Goal: Task Accomplishment & Management: Manage account settings

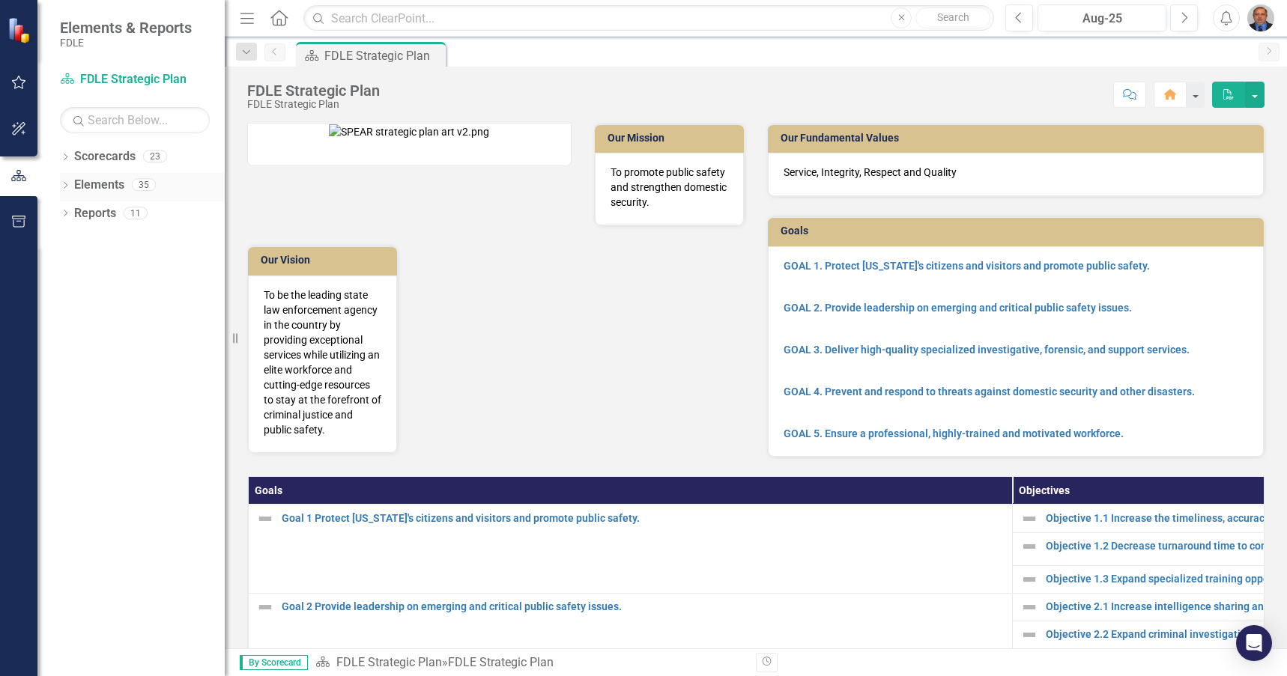
click at [69, 184] on icon "Dropdown" at bounding box center [65, 187] width 10 height 8
click at [73, 274] on icon "Dropdown" at bounding box center [72, 271] width 10 height 8
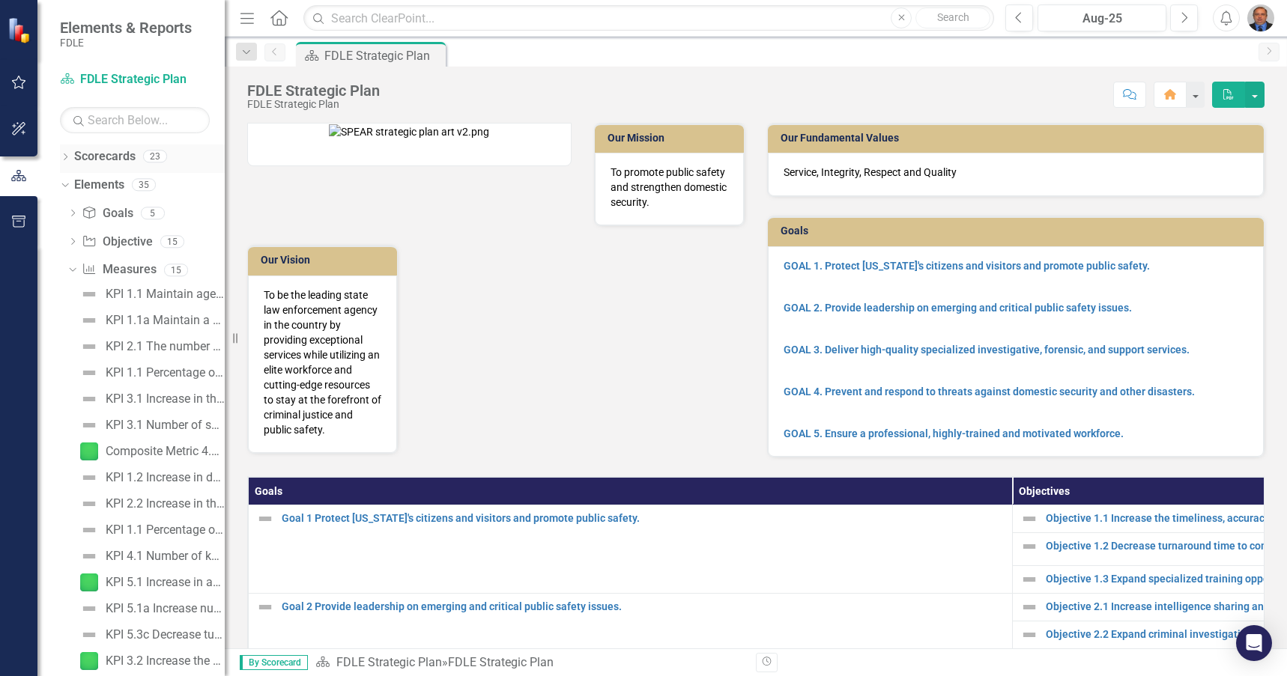
click at [67, 162] on div "Dropdown" at bounding box center [65, 158] width 10 height 13
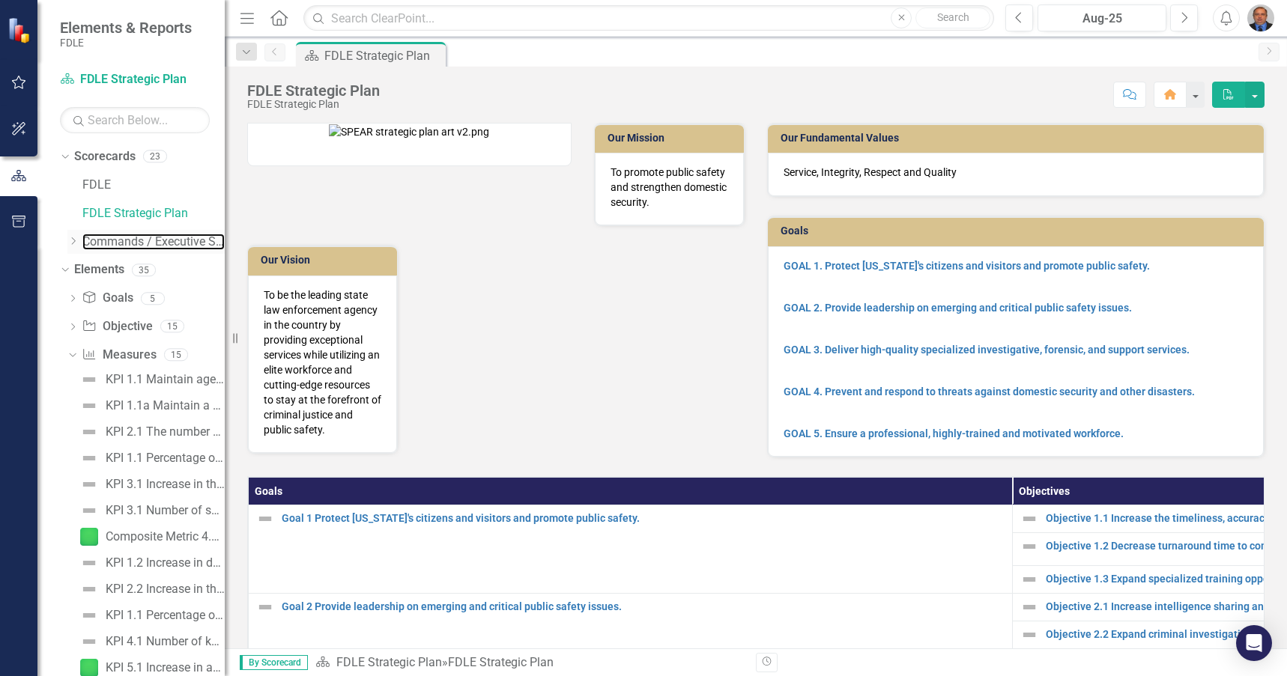
click at [82, 238] on div "Dropdown Commands / Executive Support Branch" at bounding box center [145, 242] width 157 height 25
click at [75, 241] on icon "Dropdown" at bounding box center [72, 241] width 11 height 9
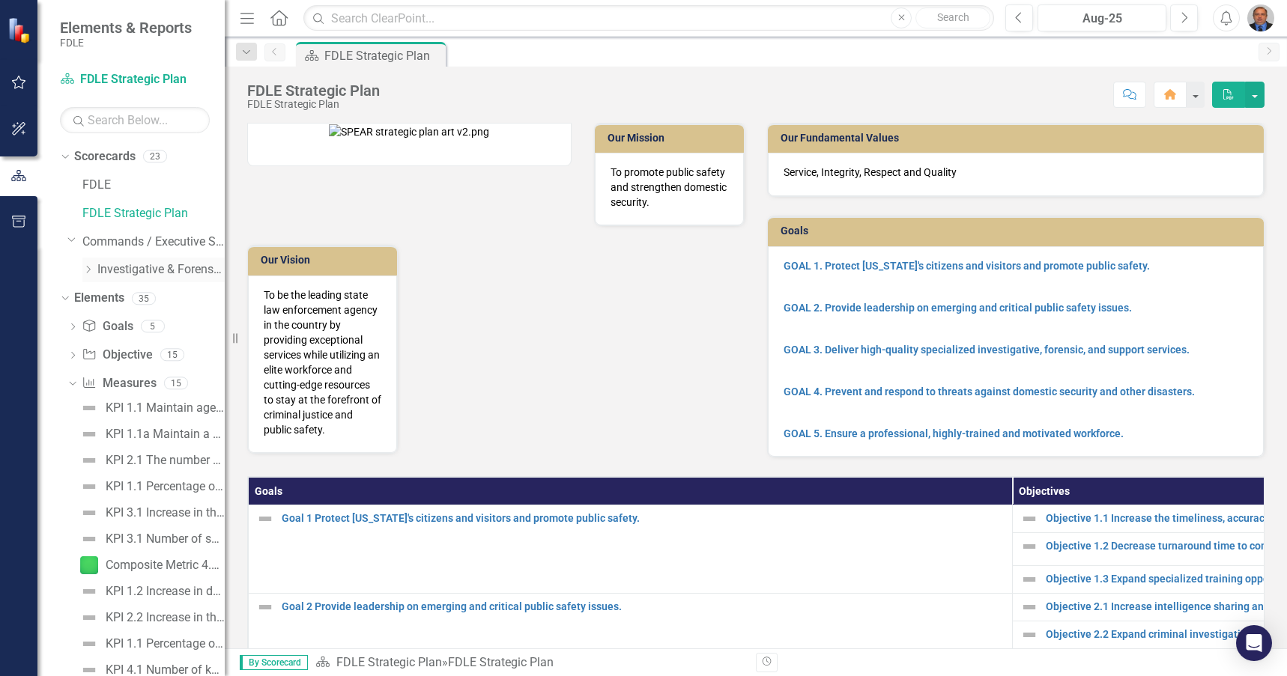
click at [88, 266] on icon "Dropdown" at bounding box center [87, 269] width 11 height 9
click at [120, 269] on link "Investigative & Forensic Services Command" at bounding box center [160, 269] width 127 height 17
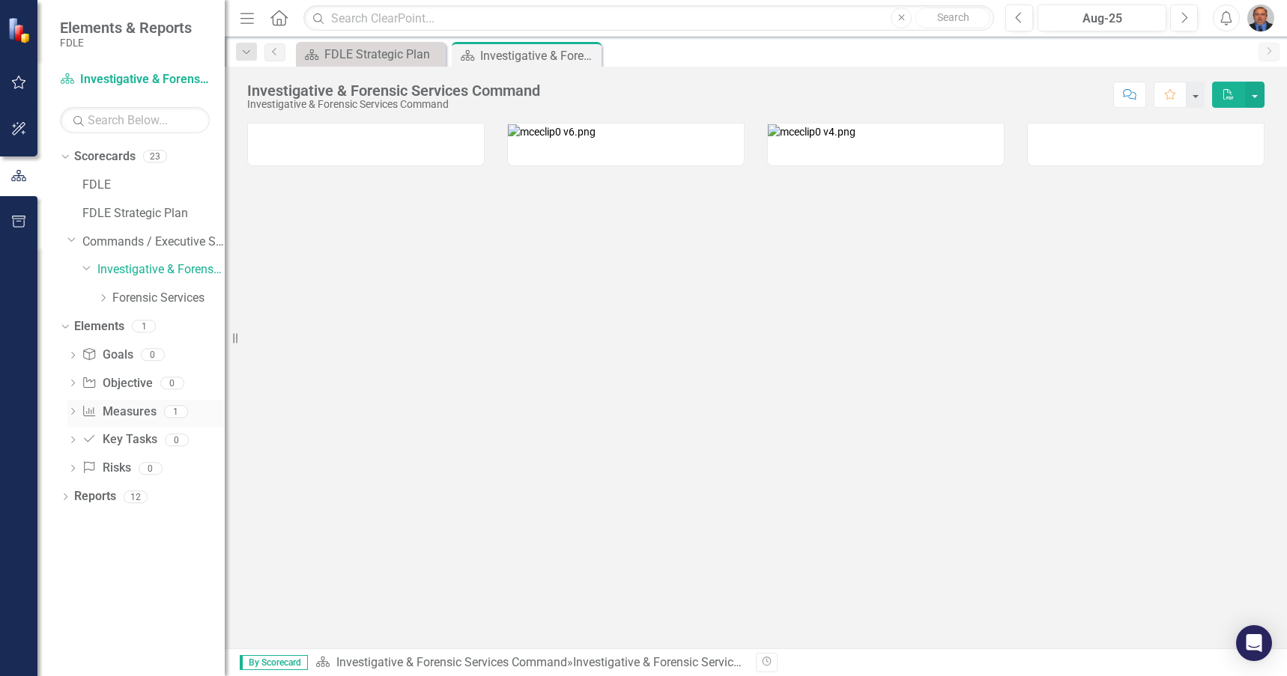
click at [85, 413] on icon "Measure" at bounding box center [89, 411] width 15 height 12
click at [70, 412] on icon "Dropdown" at bounding box center [72, 413] width 10 height 8
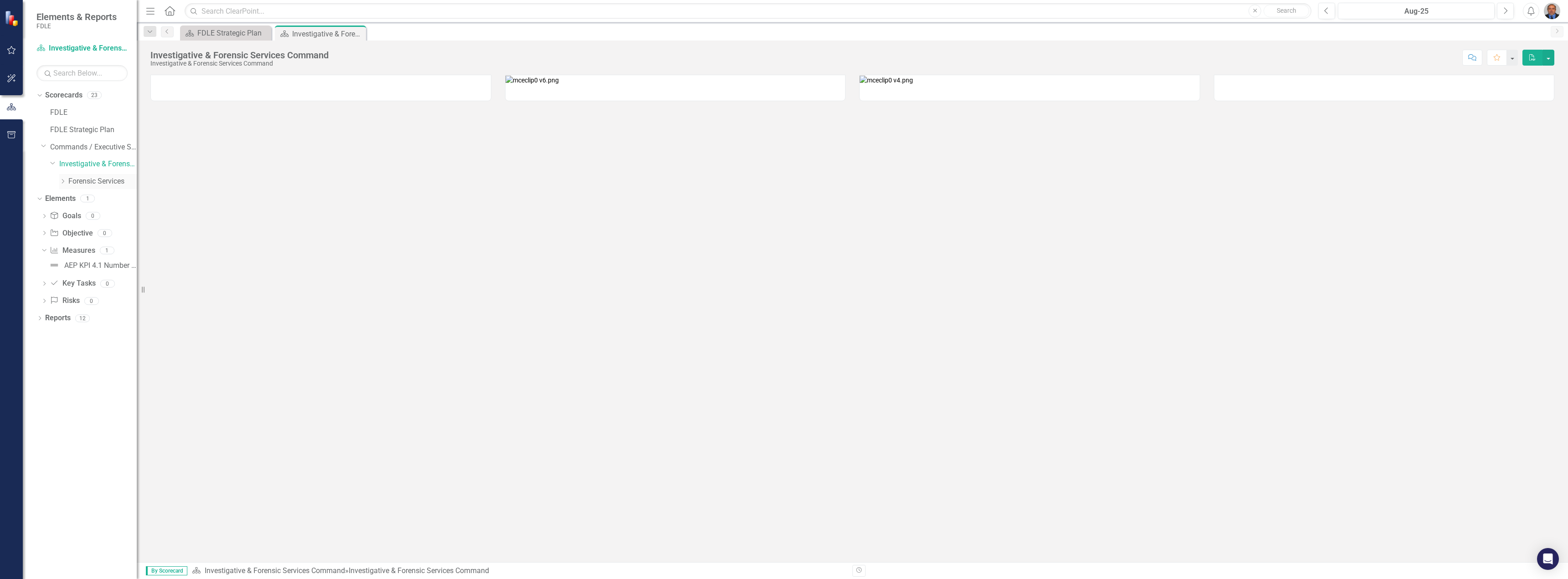
click at [65, 179] on icon "Dropdown" at bounding box center [62, 181] width 7 height 5
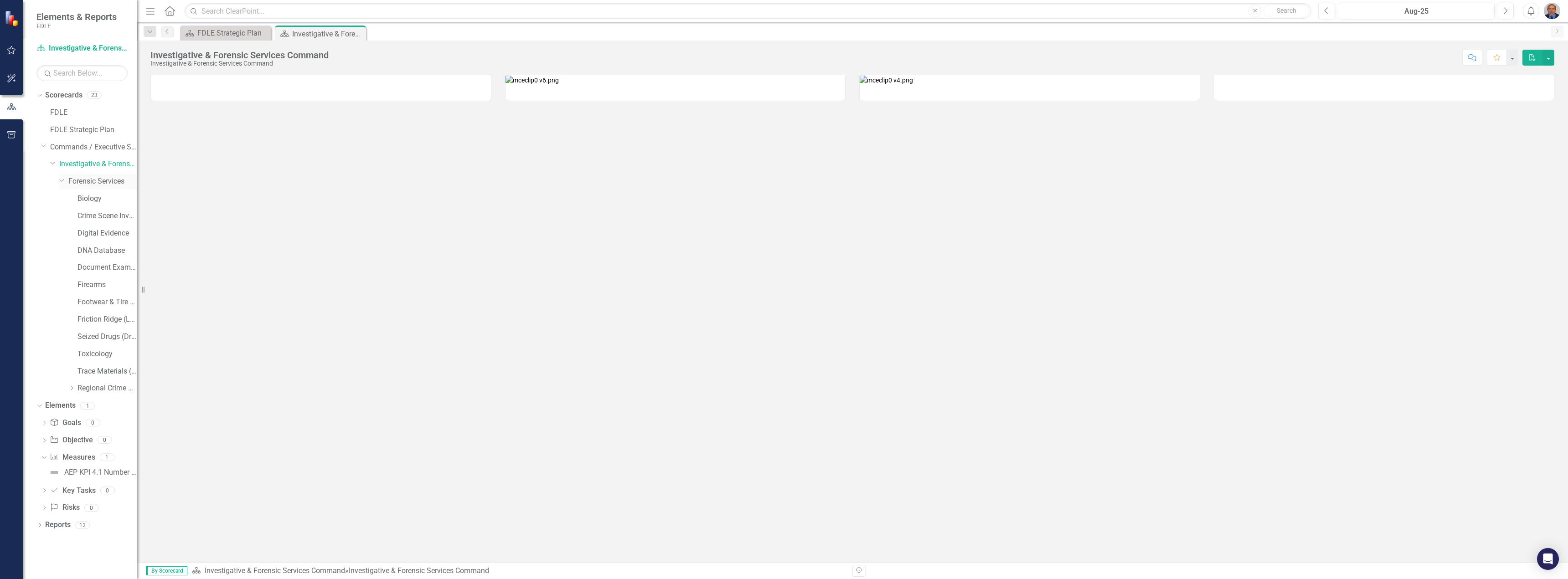
click at [100, 186] on link "Forensic Services" at bounding box center [102, 181] width 68 height 10
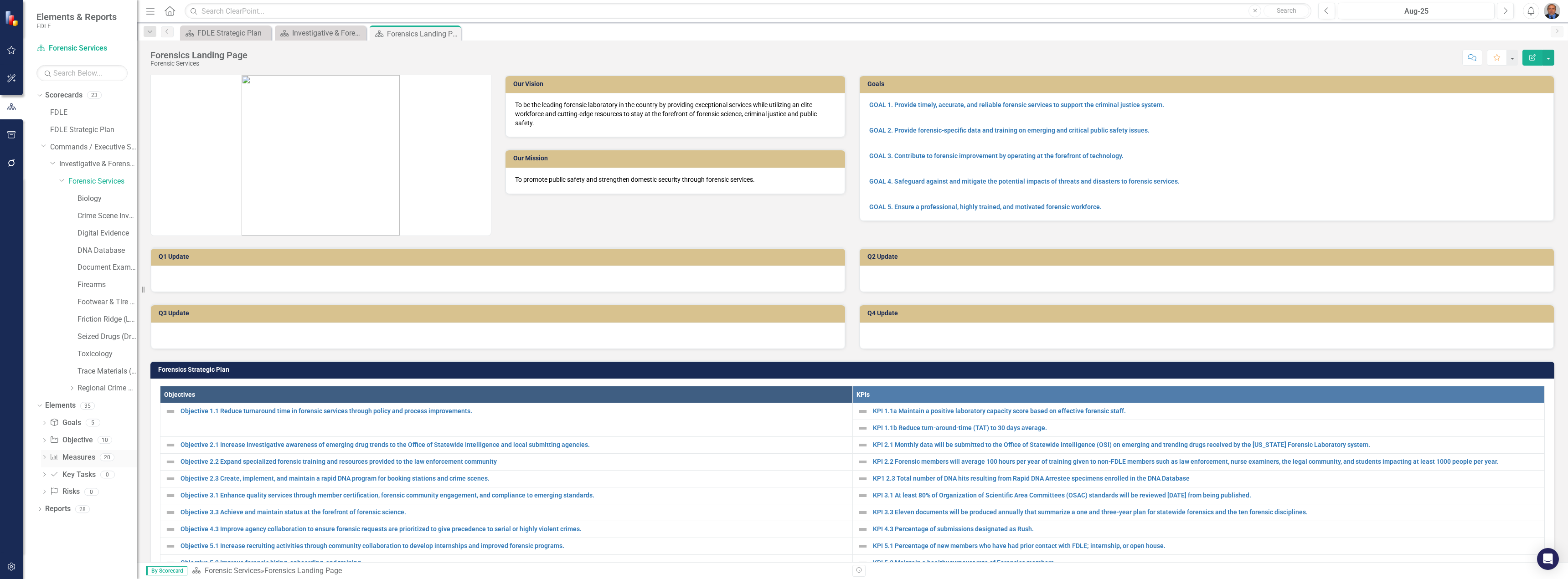
click at [48, 411] on div "Dropdown Measure Measures 20" at bounding box center [88, 459] width 96 height 17
click at [44, 411] on icon "Dropdown" at bounding box center [44, 458] width 6 height 5
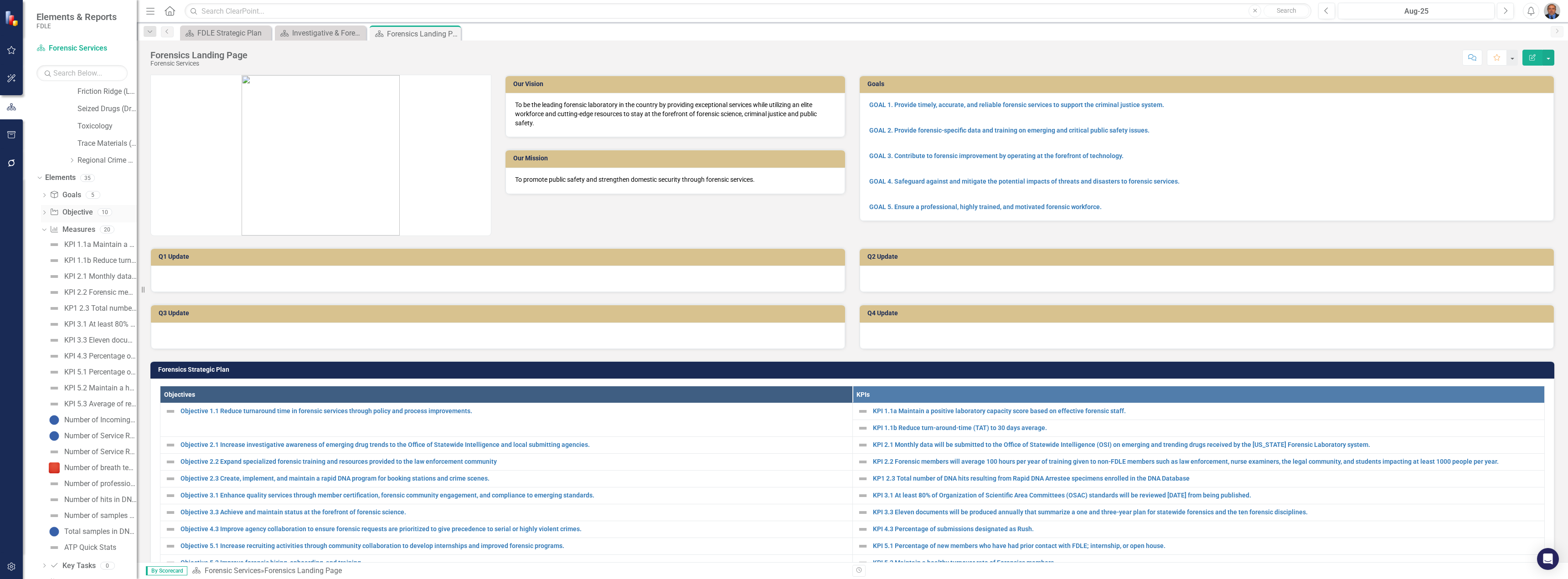
scroll to position [258, 0]
click at [88, 411] on div "Number of breath testing instruments inspected" at bounding box center [100, 436] width 72 height 8
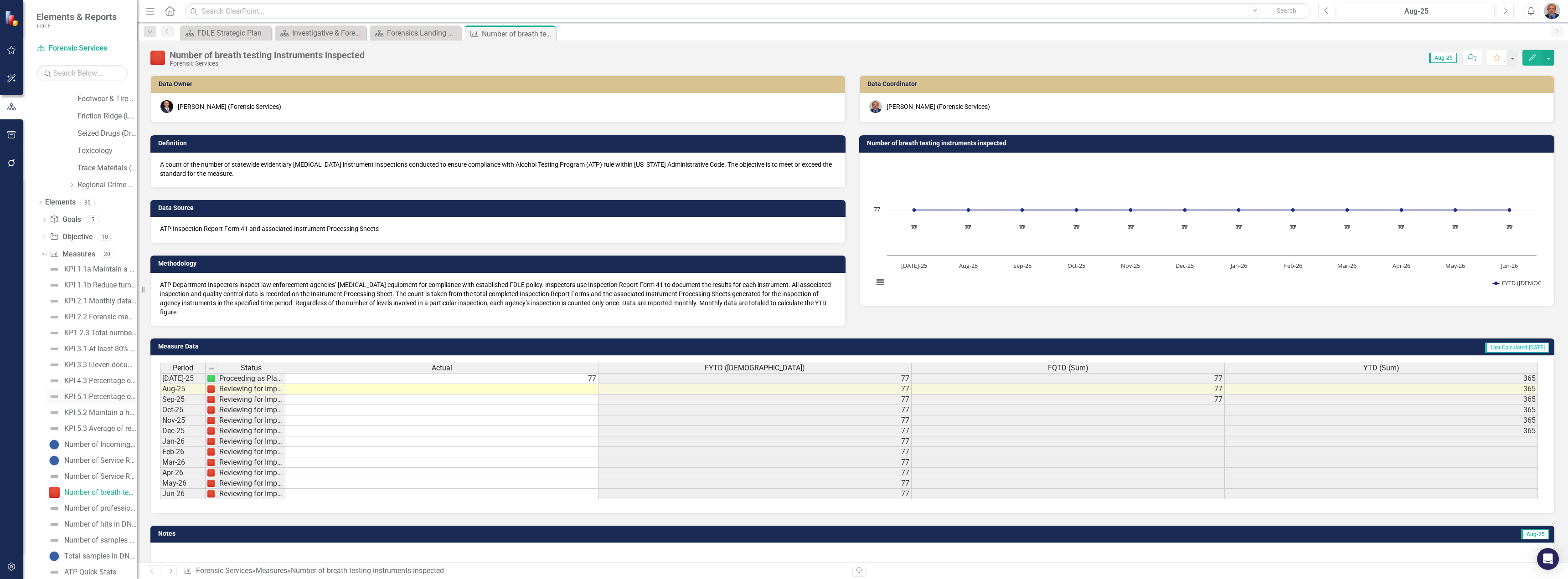
scroll to position [258, 0]
click at [81, 411] on div "Number of professional law enforcement certificates issued - Forensics" at bounding box center [100, 452] width 72 height 8
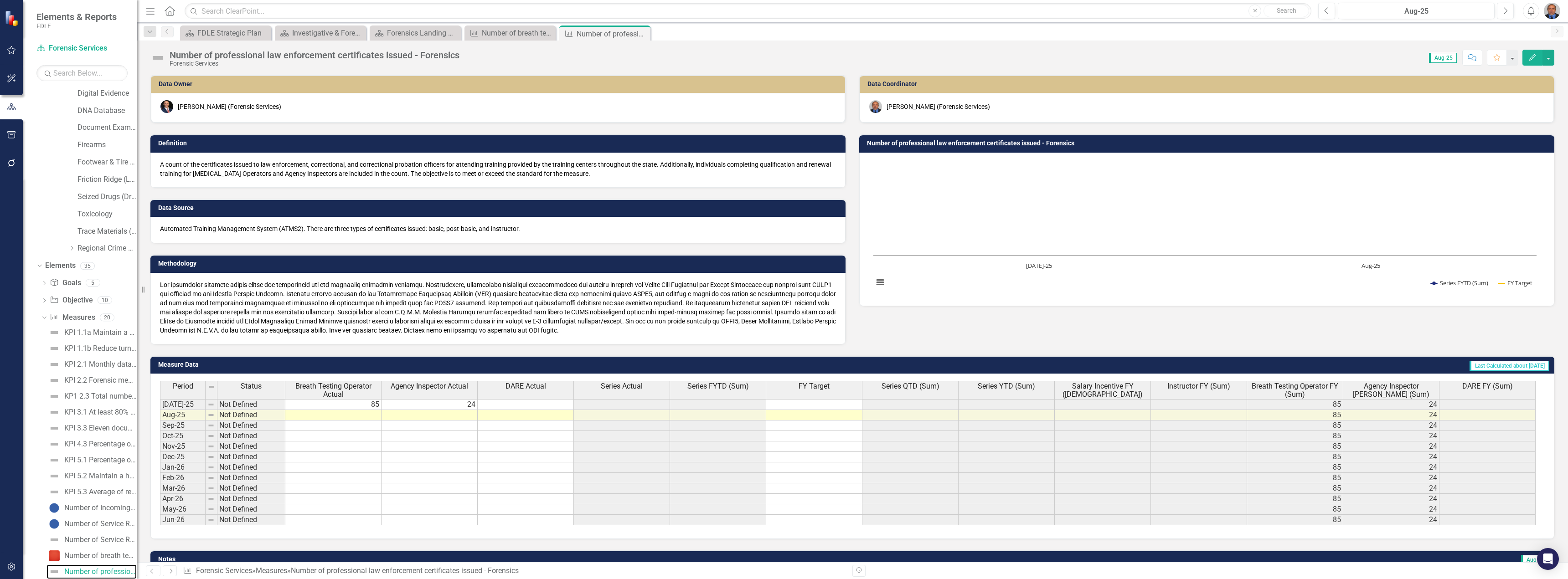
scroll to position [41, 0]
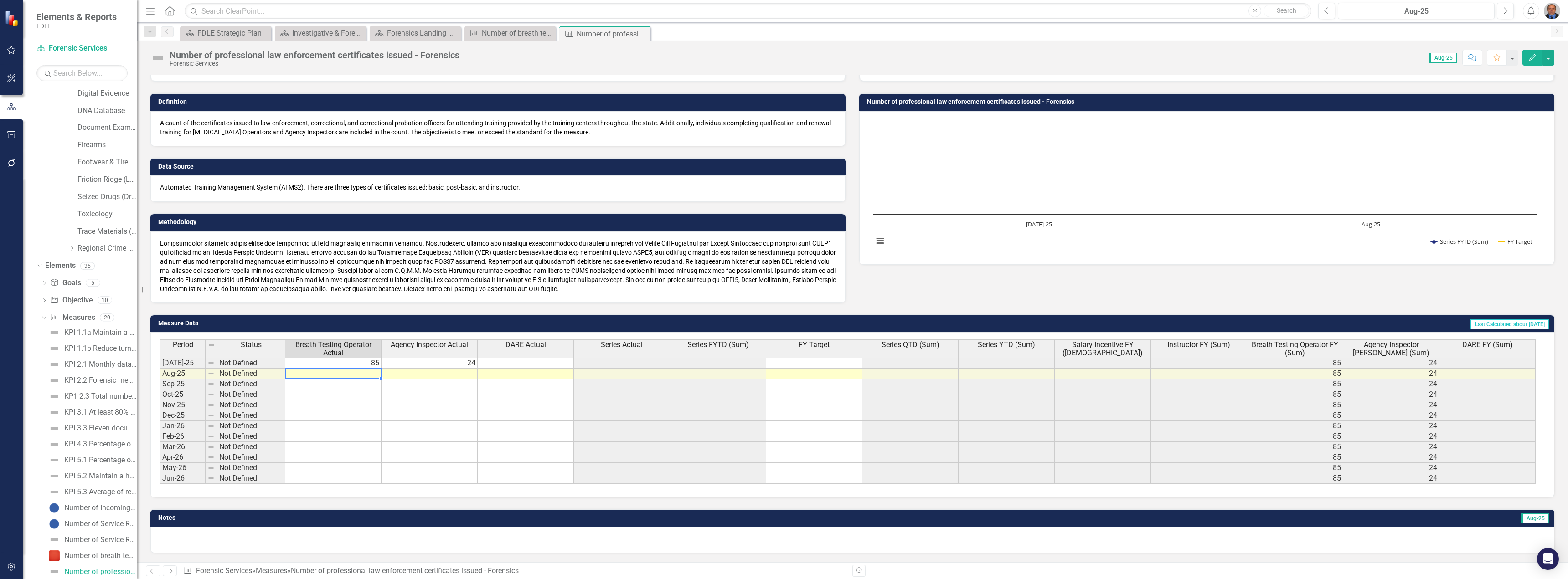
click at [366, 372] on td at bounding box center [334, 373] width 96 height 10
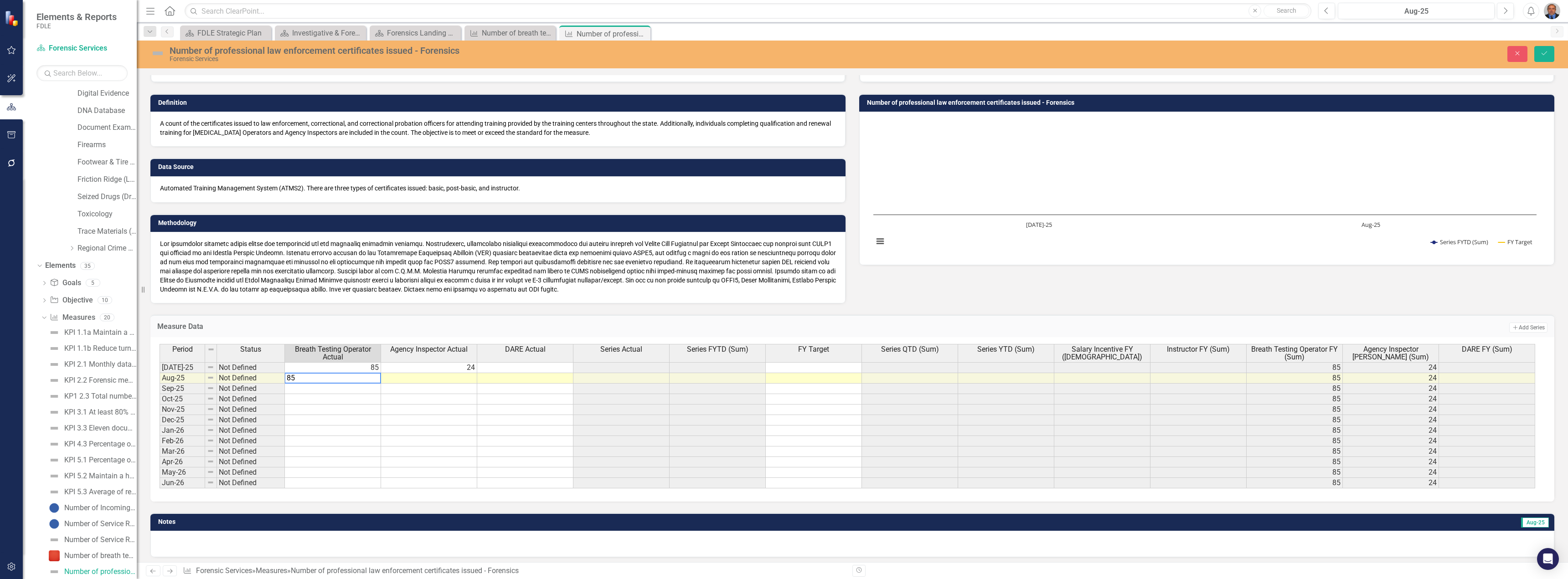
type textarea "85"
click at [407, 380] on td at bounding box center [429, 378] width 96 height 10
type textarea "0"
click at [783, 53] on button "Save" at bounding box center [1544, 54] width 20 height 16
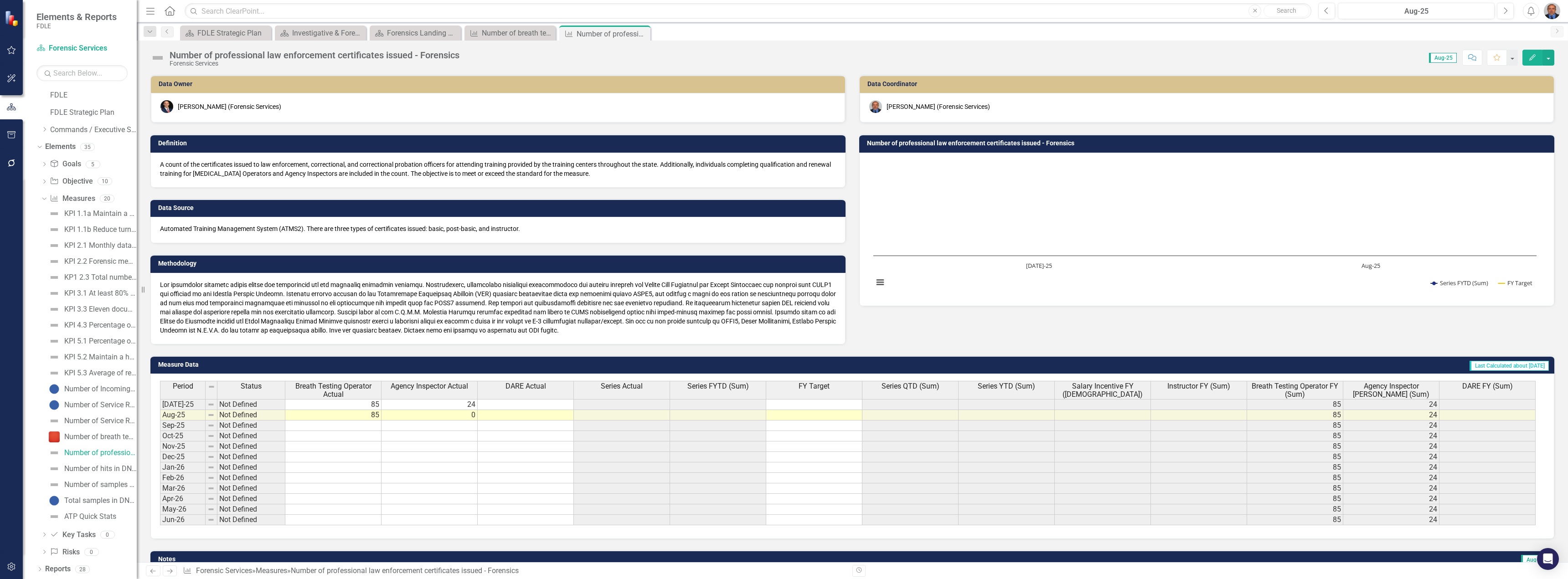
scroll to position [17, 0]
click at [92, 411] on div "Number of breath testing instruments inspected" at bounding box center [100, 436] width 72 height 8
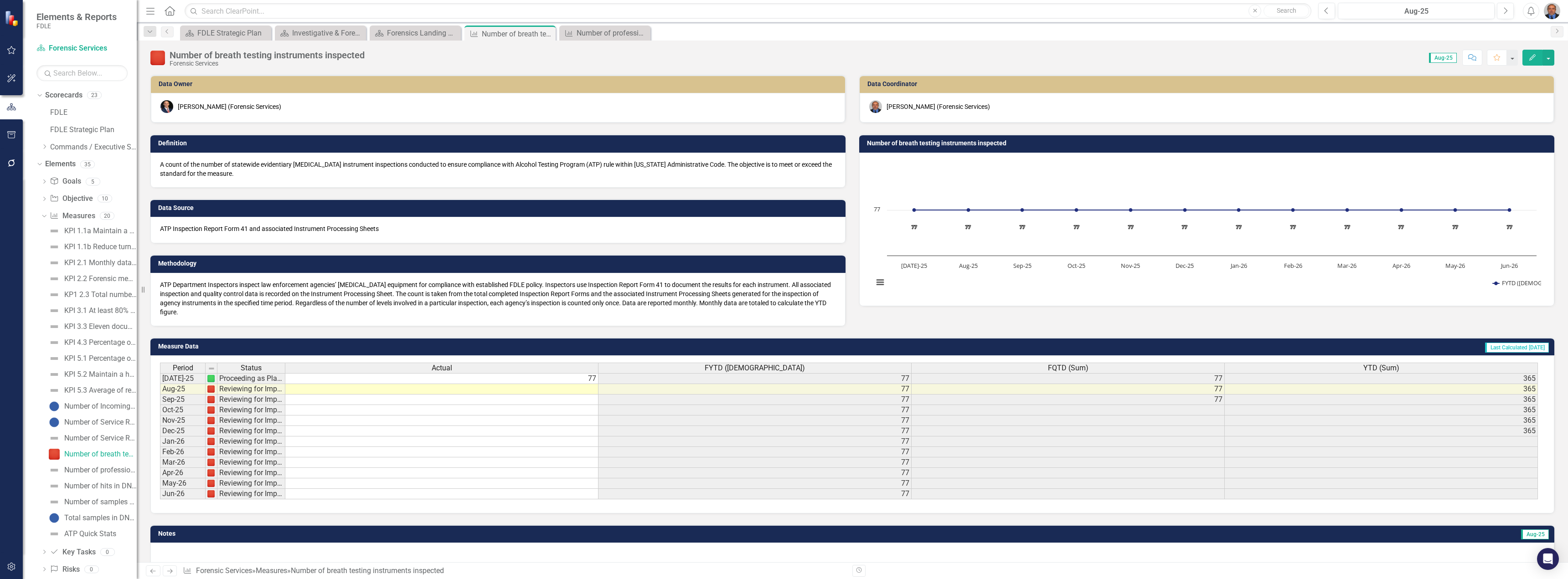
click at [540, 389] on td at bounding box center [442, 389] width 313 height 10
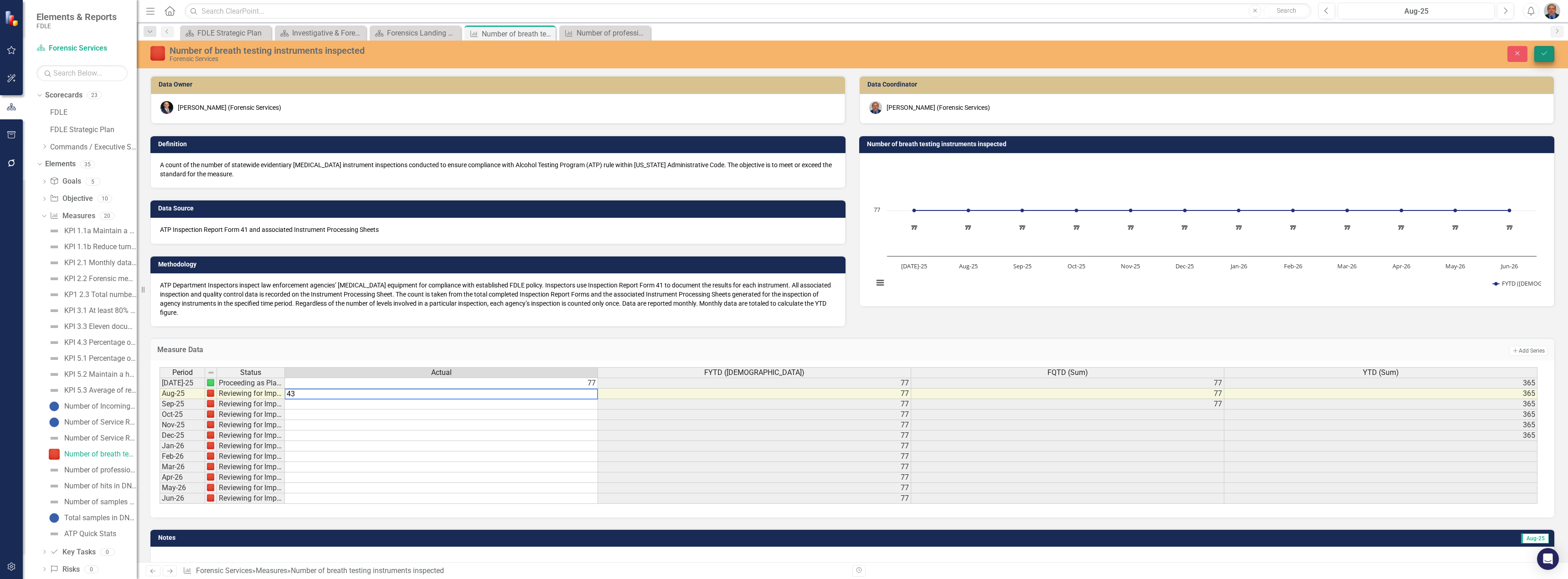
type textarea "43"
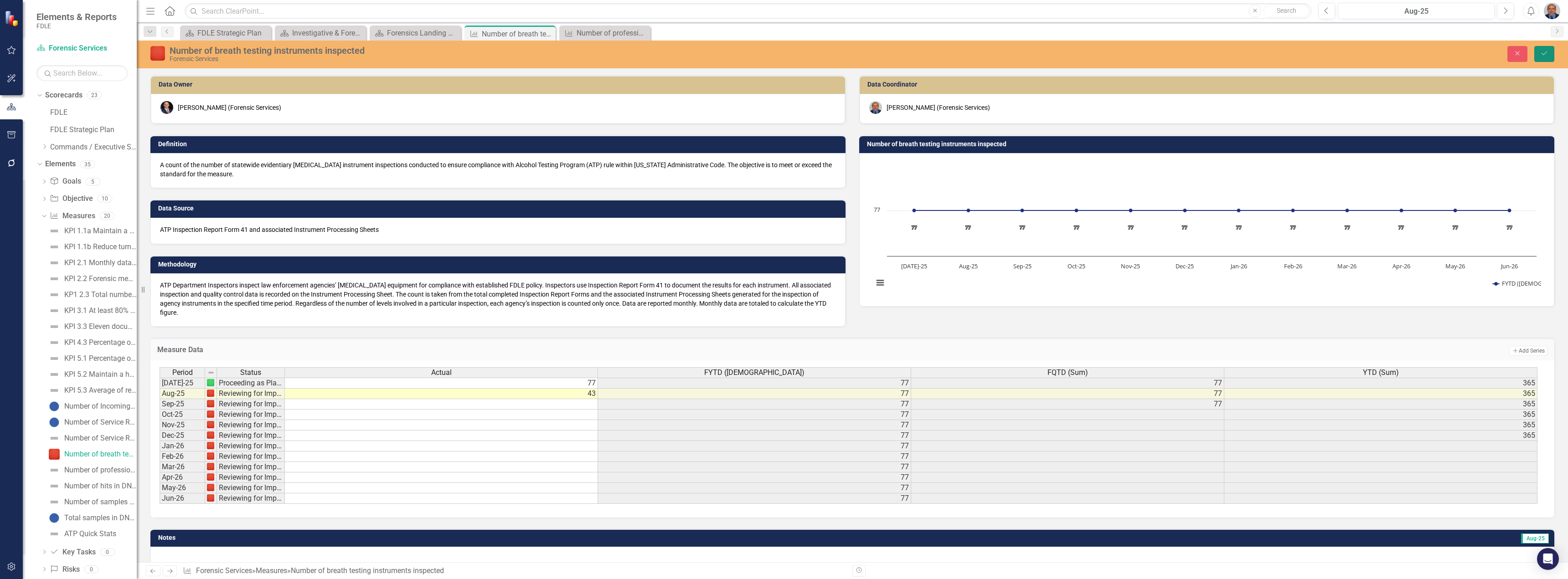
click at [783, 59] on button "Save" at bounding box center [1544, 54] width 20 height 16
